Goal: Task Accomplishment & Management: Manage account settings

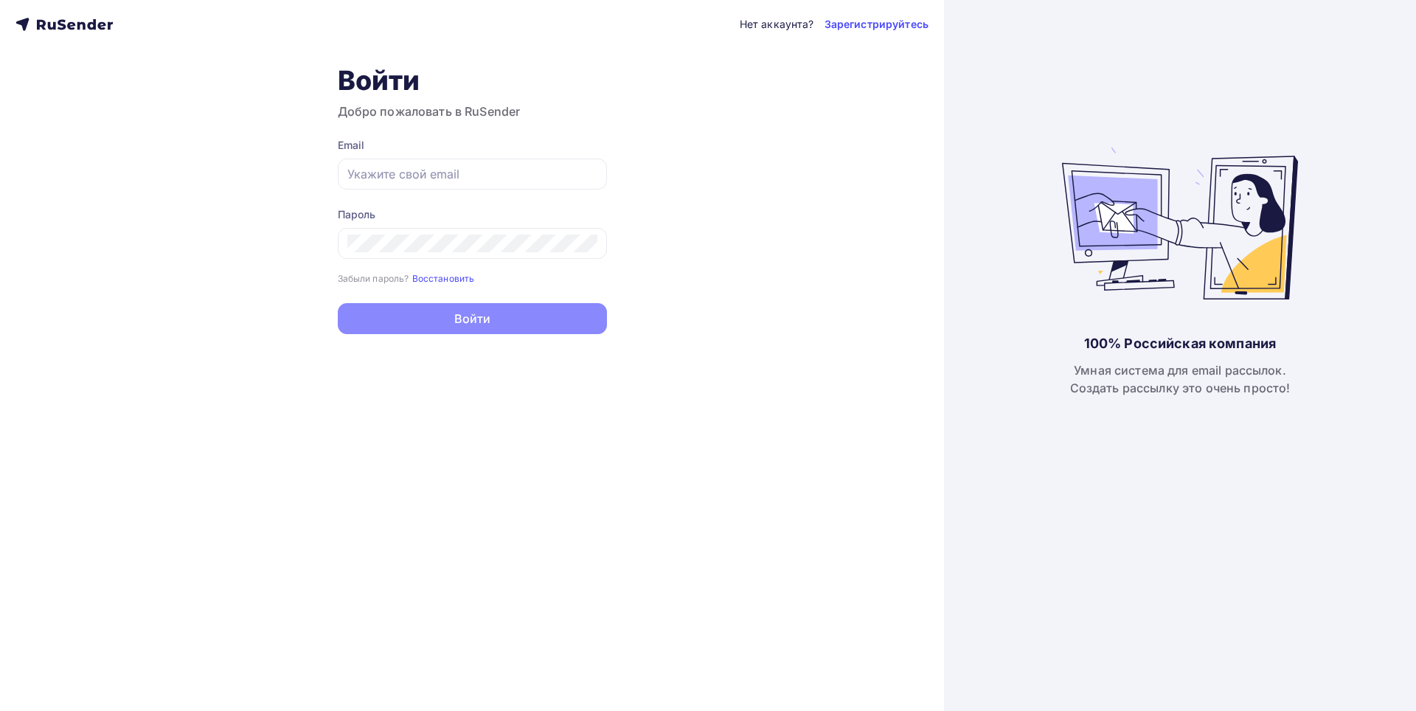
type input "[EMAIL_ADDRESS][DOMAIN_NAME]"
click at [491, 320] on button "Войти" at bounding box center [472, 318] width 269 height 31
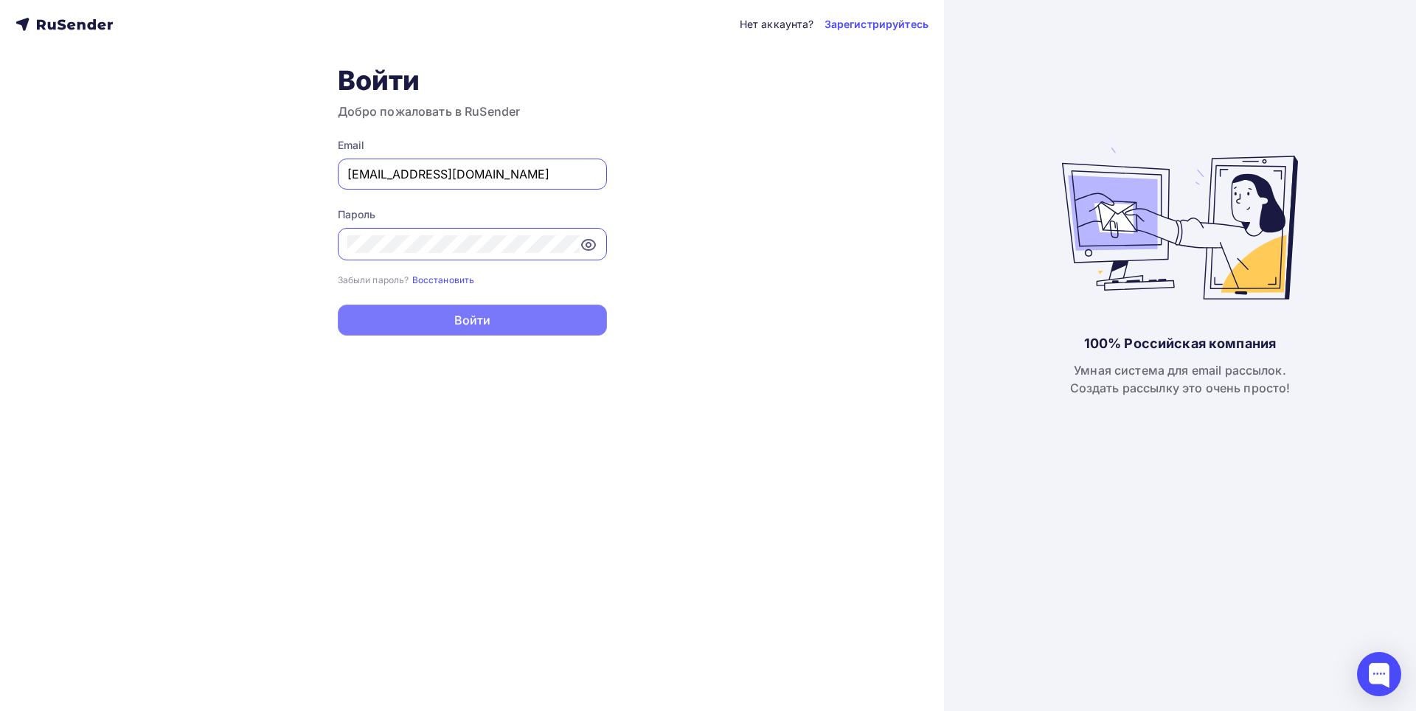
click at [475, 327] on button "Войти" at bounding box center [472, 320] width 269 height 31
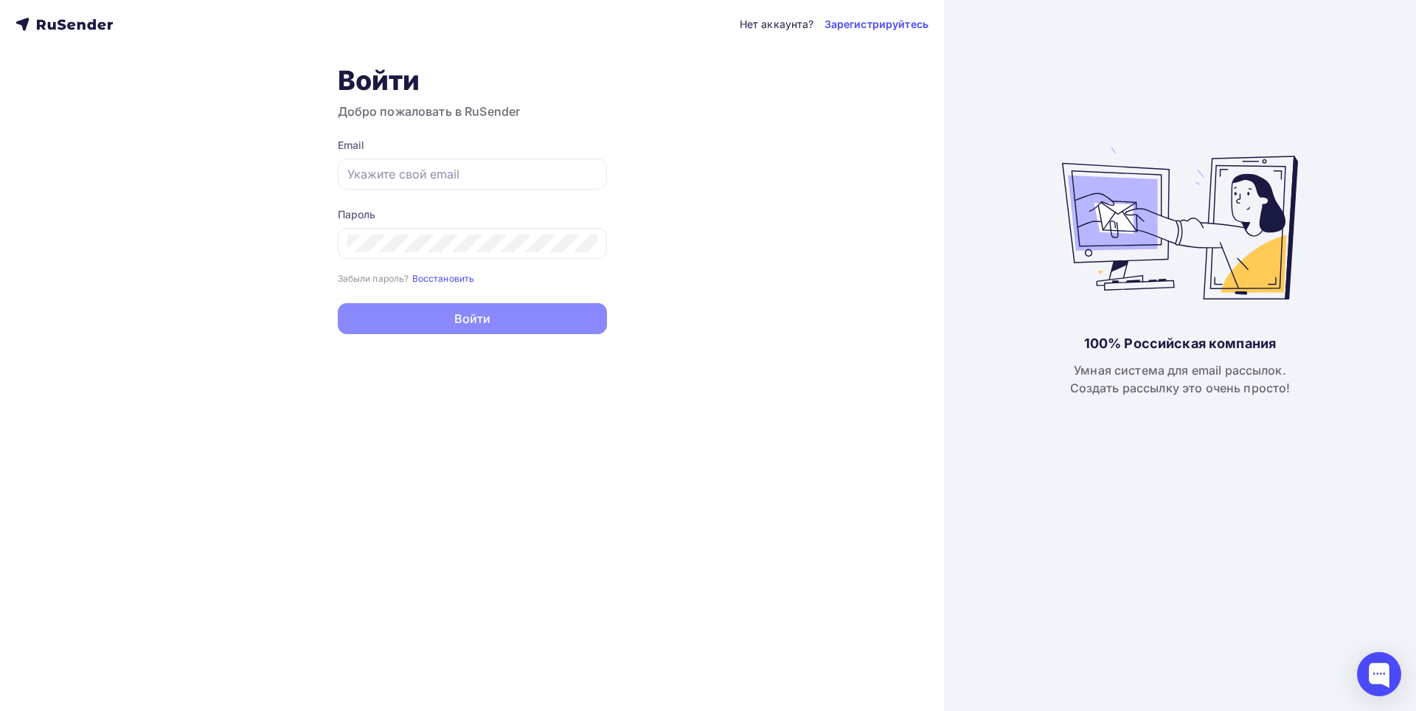
type input "[EMAIL_ADDRESS][DOMAIN_NAME]"
